Goal: Task Accomplishment & Management: Manage account settings

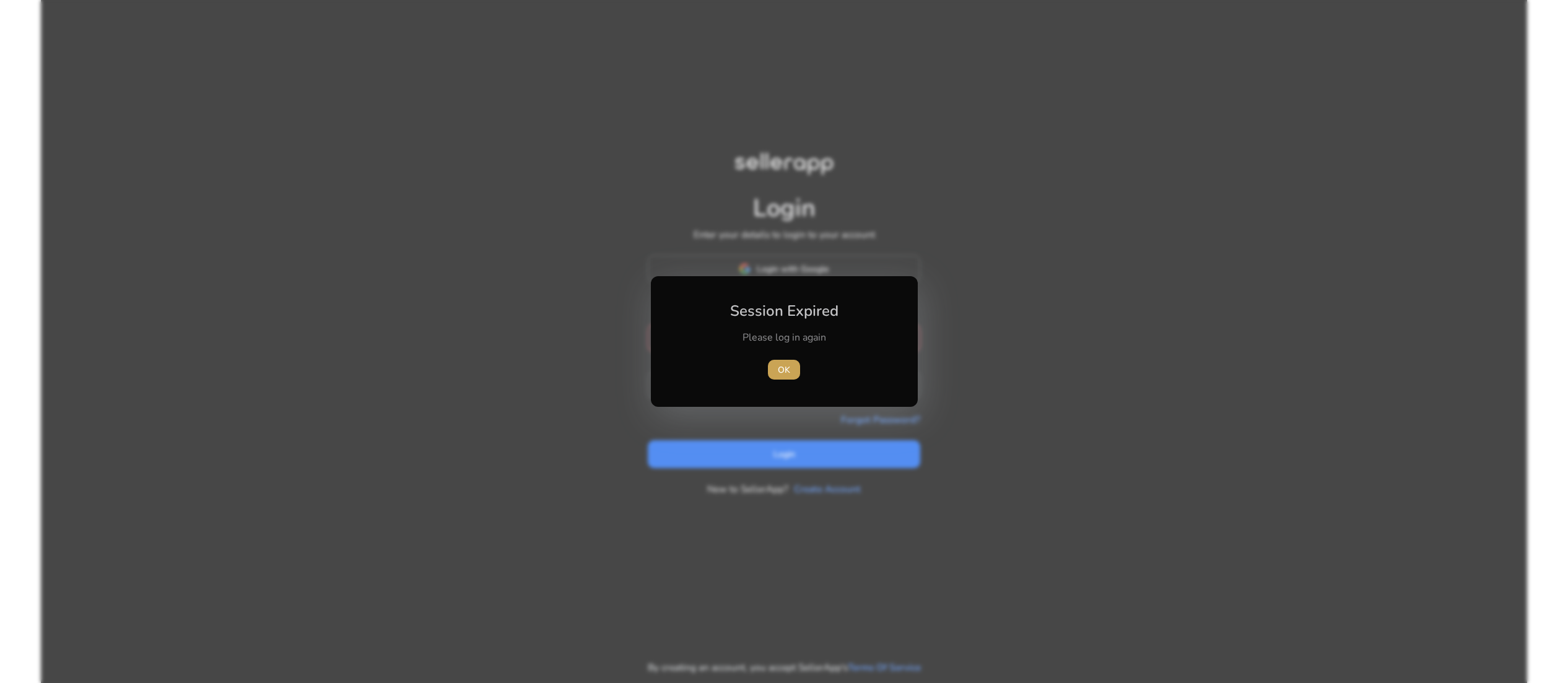
click at [786, 364] on span "OK" at bounding box center [784, 370] width 12 height 13
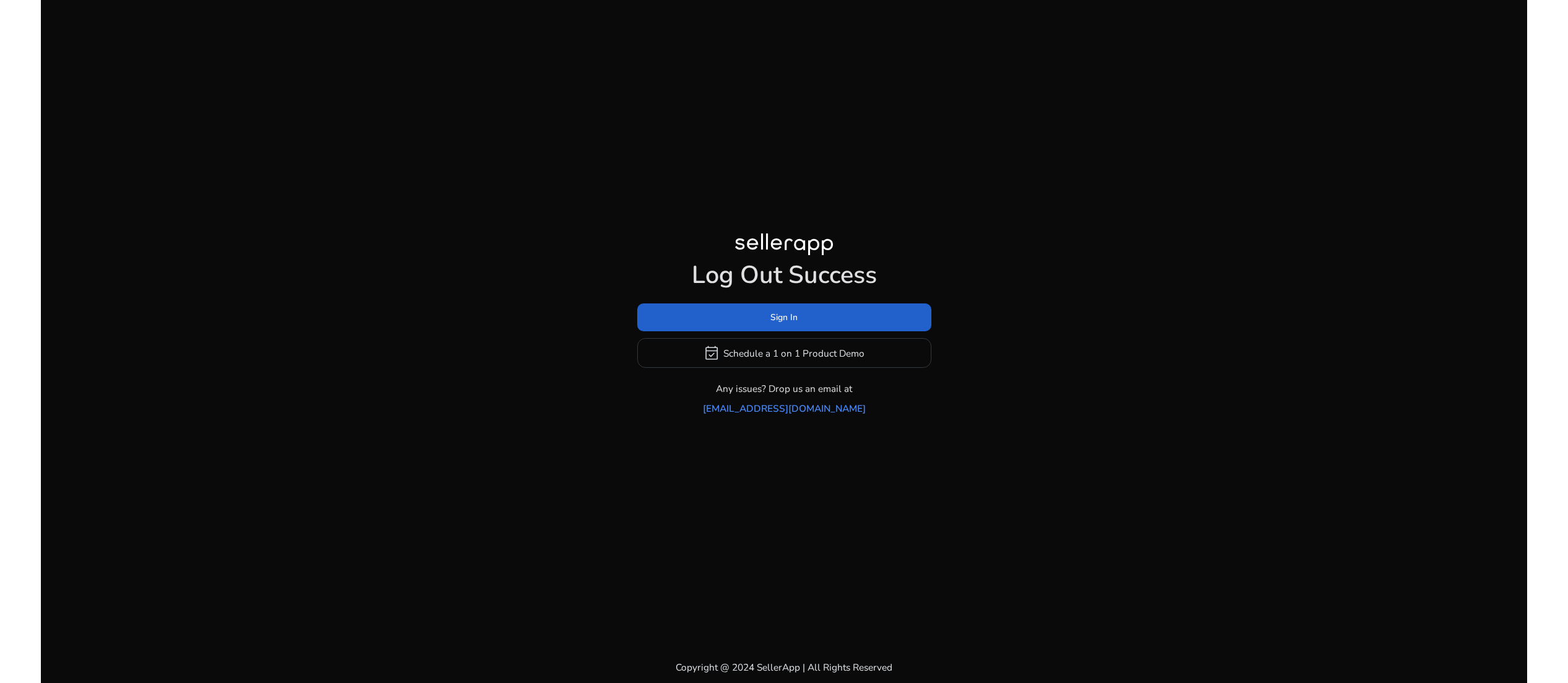
click at [785, 303] on span at bounding box center [784, 318] width 294 height 29
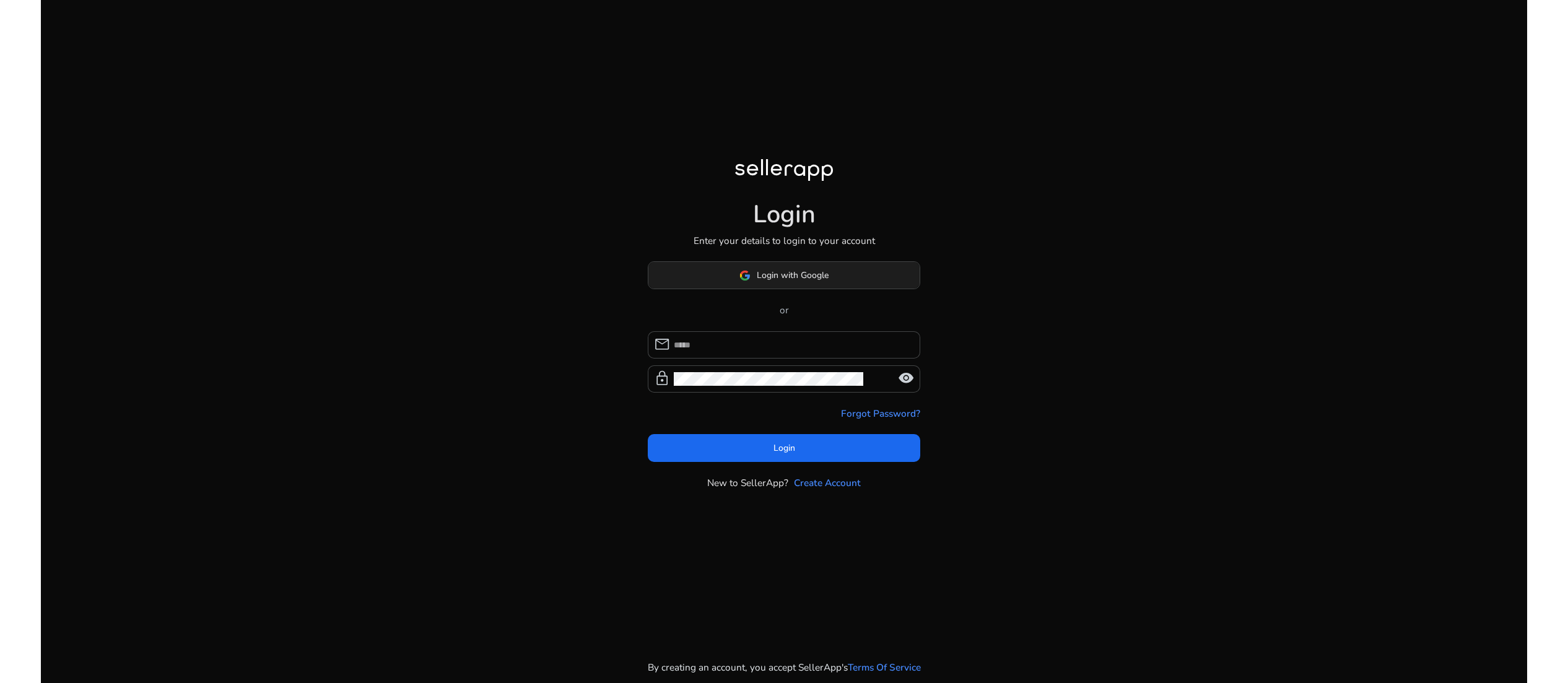
click at [802, 282] on span "Login with Google" at bounding box center [793, 275] width 72 height 13
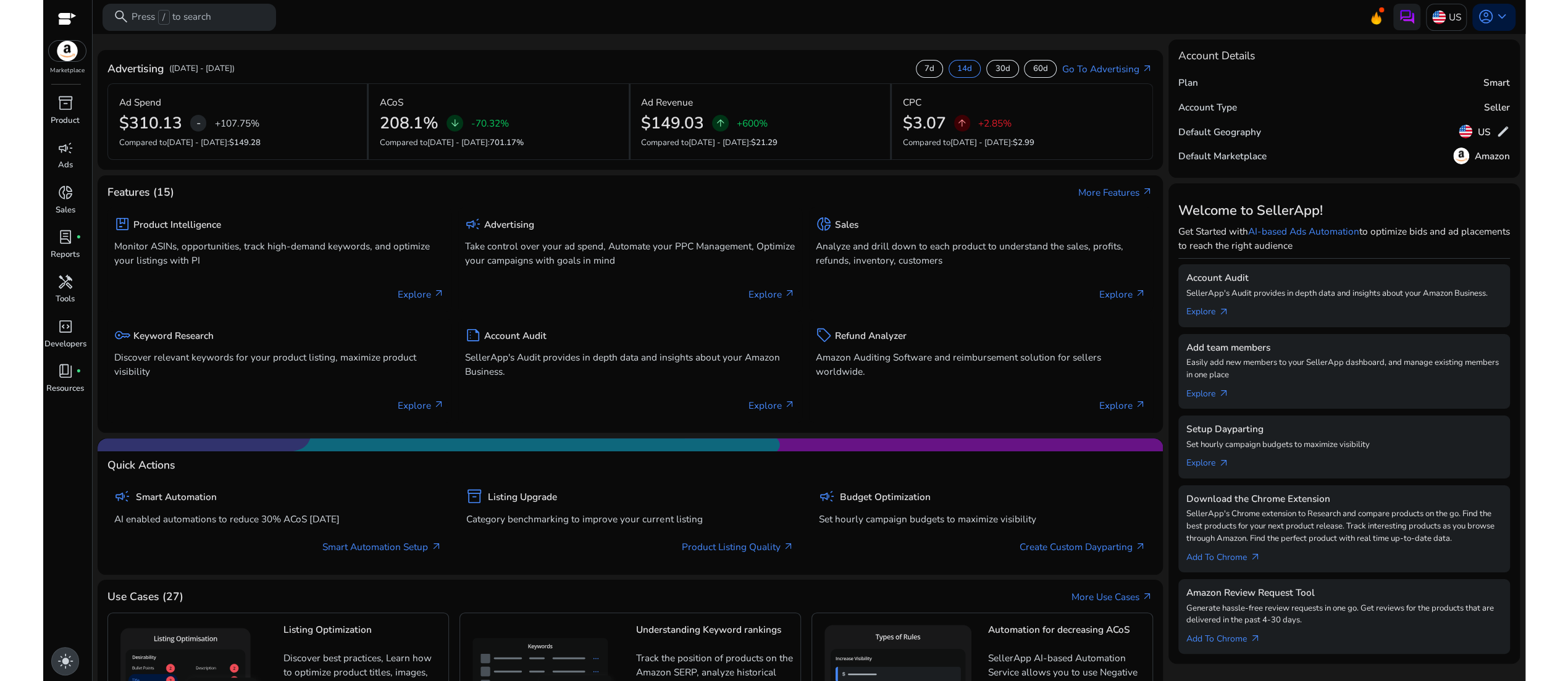
click at [68, 658] on span "light_mode" at bounding box center [66, 661] width 16 height 16
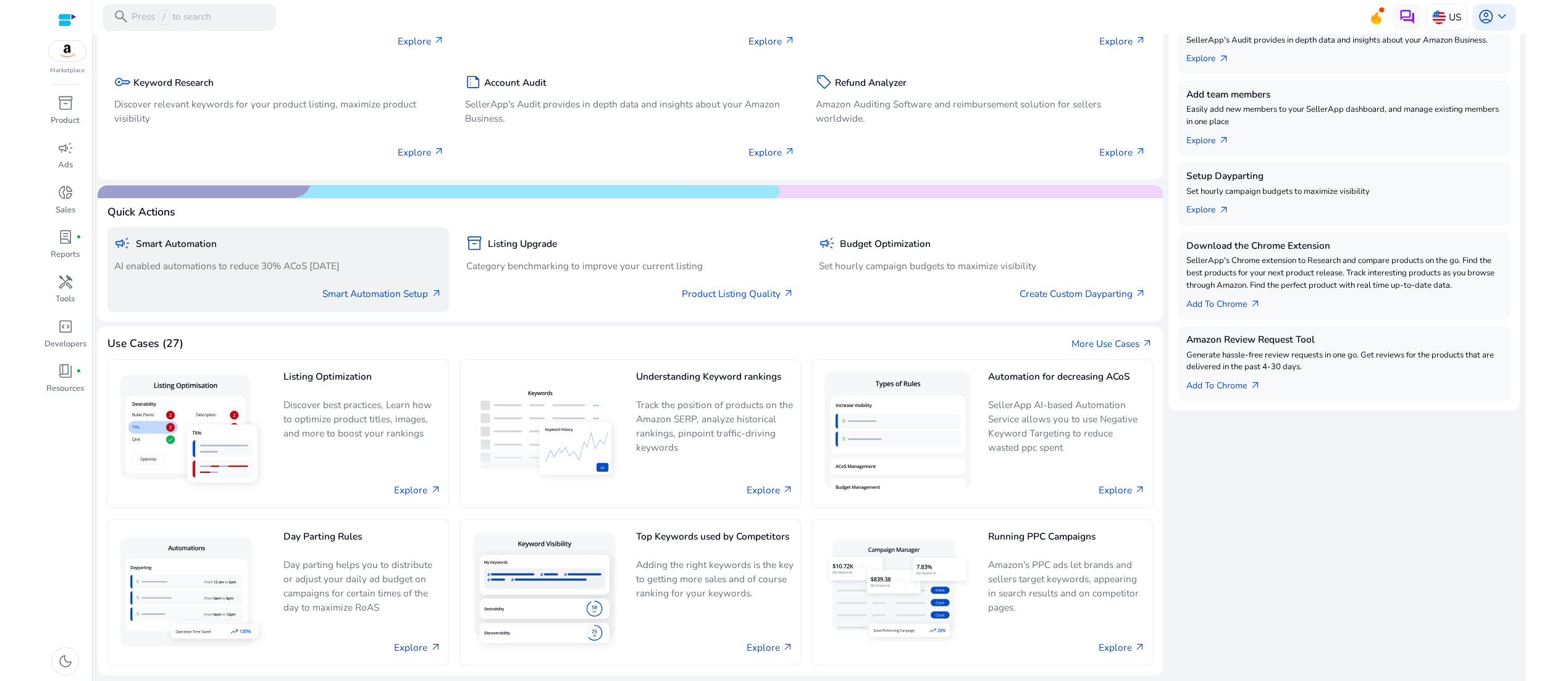
scroll to position [738, 0]
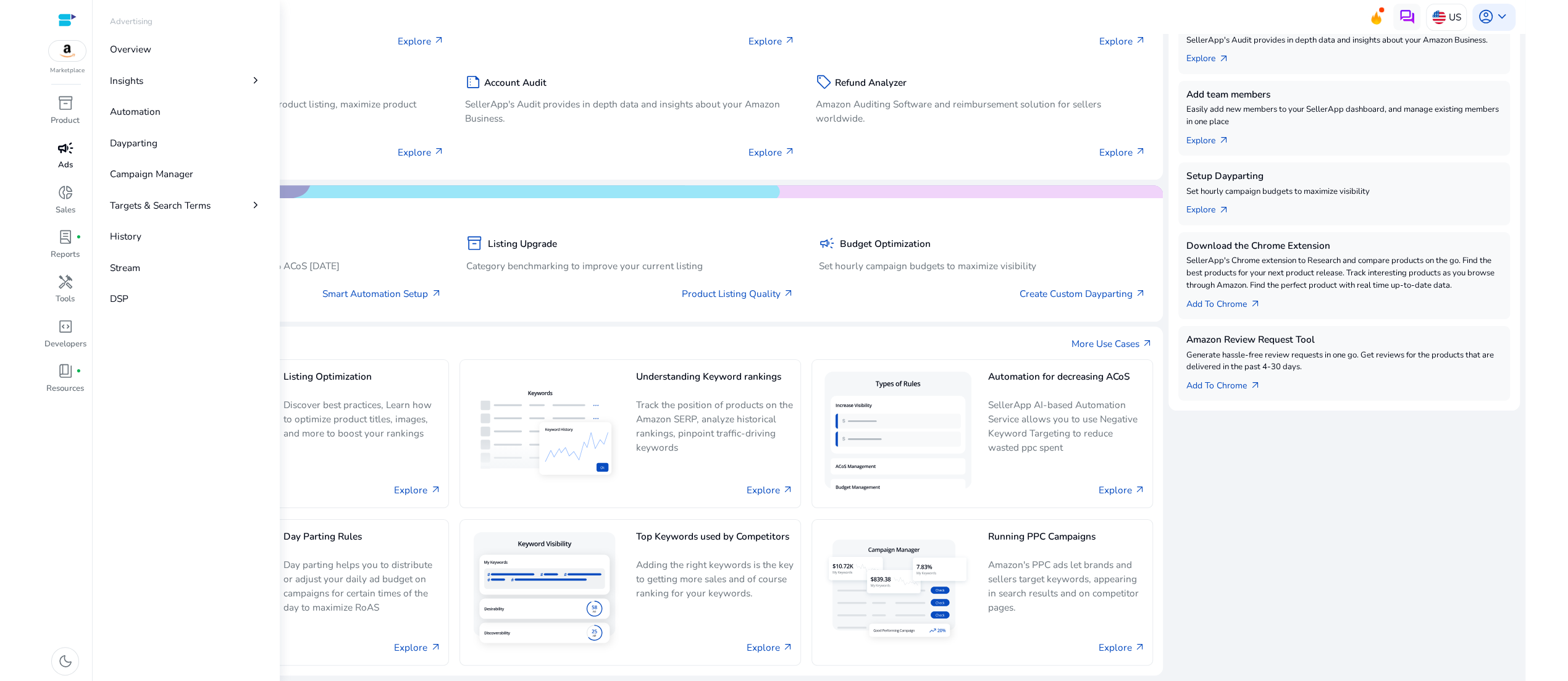
click at [68, 156] on span "campaign" at bounding box center [66, 148] width 16 height 16
